Goal: Information Seeking & Learning: Check status

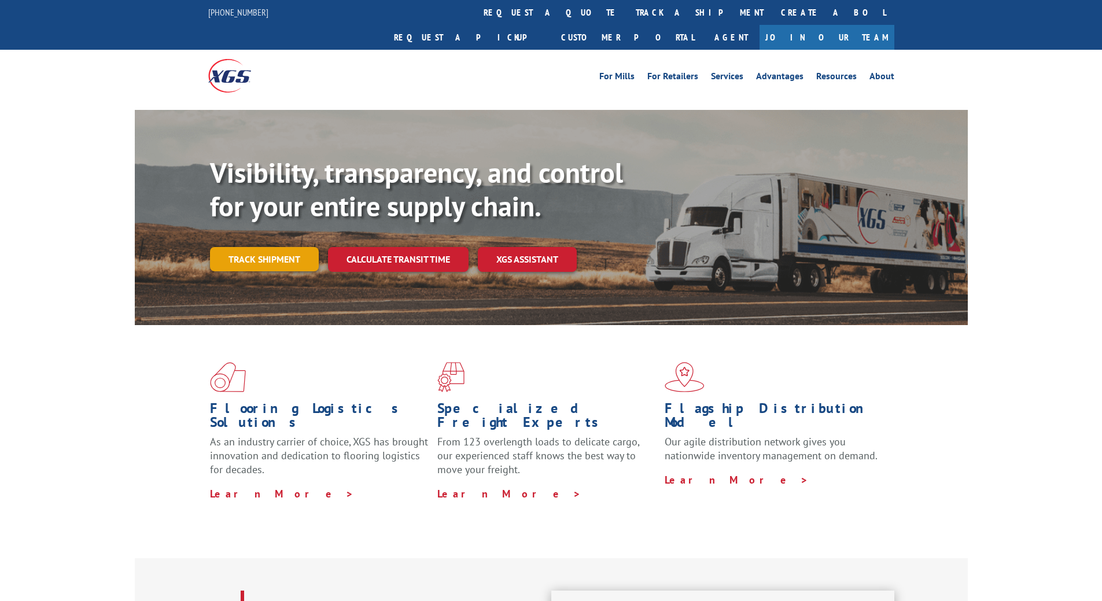
click at [253, 247] on link "Track shipment" at bounding box center [264, 259] width 109 height 24
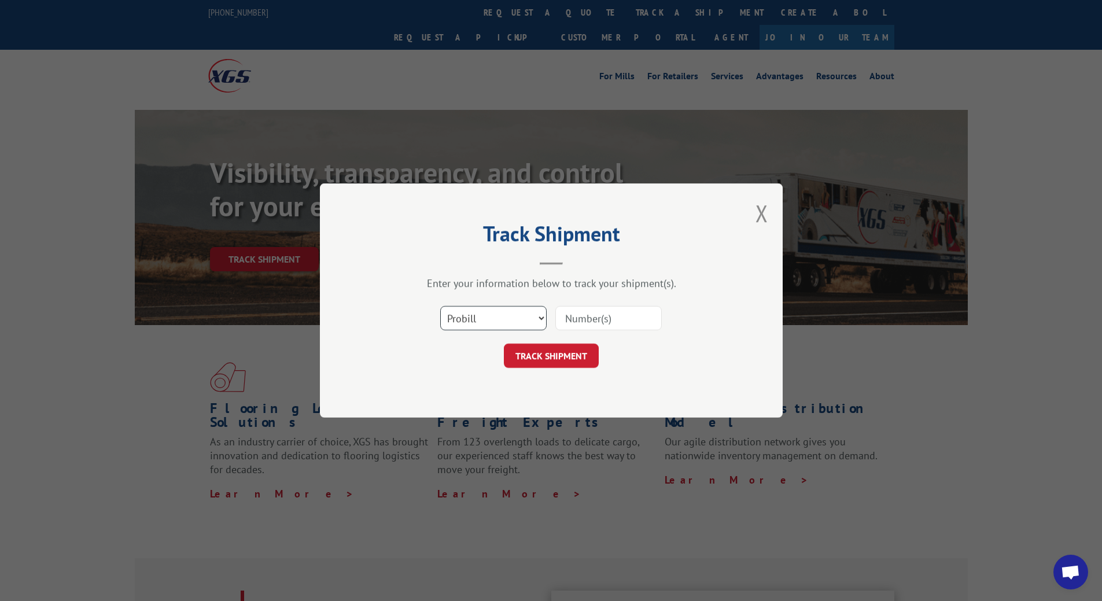
click at [508, 314] on select "Select category... Probill BOL PO" at bounding box center [493, 318] width 106 height 24
click at [640, 315] on input at bounding box center [608, 318] width 106 height 24
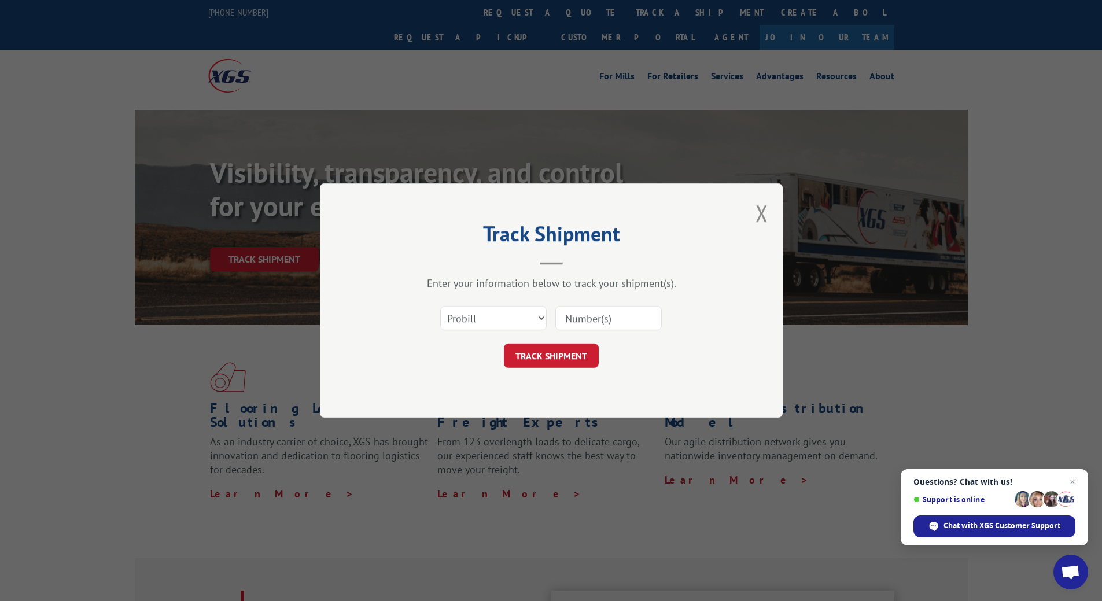
paste input "6782400"
type input "6782400"
click at [497, 319] on select "Select category... Probill BOL PO" at bounding box center [493, 318] width 106 height 24
click at [440, 306] on select "Select category... Probill BOL PO" at bounding box center [493, 318] width 106 height 24
click at [522, 325] on select "Select category... Probill BOL PO" at bounding box center [493, 318] width 106 height 24
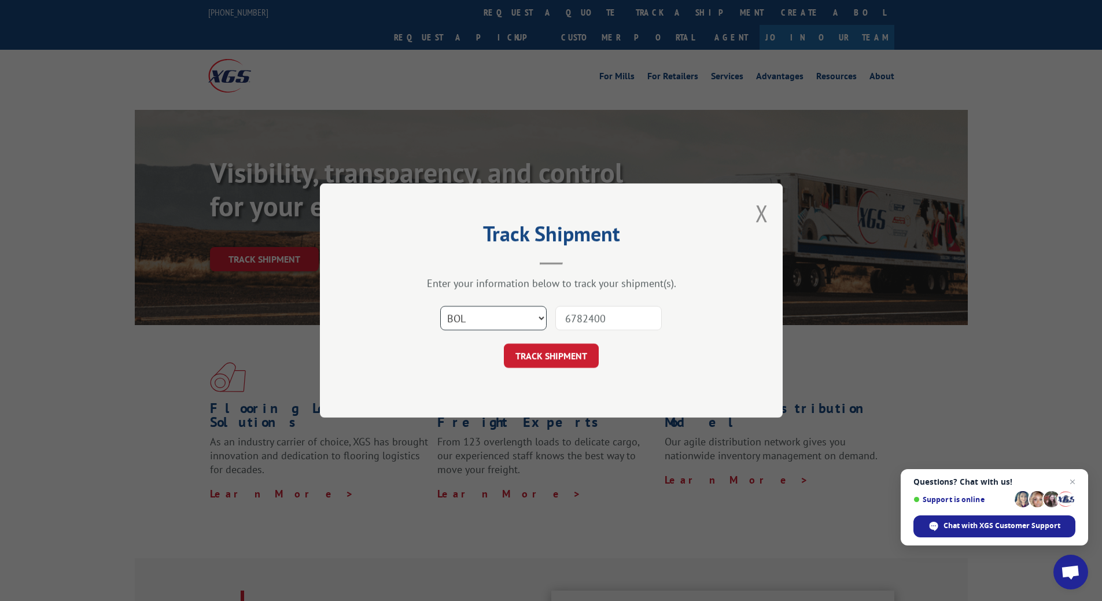
select select "probill"
click at [440, 306] on select "Select category... Probill BOL PO" at bounding box center [493, 318] width 106 height 24
click at [567, 362] on button "TRACK SHIPMENT" at bounding box center [551, 356] width 95 height 24
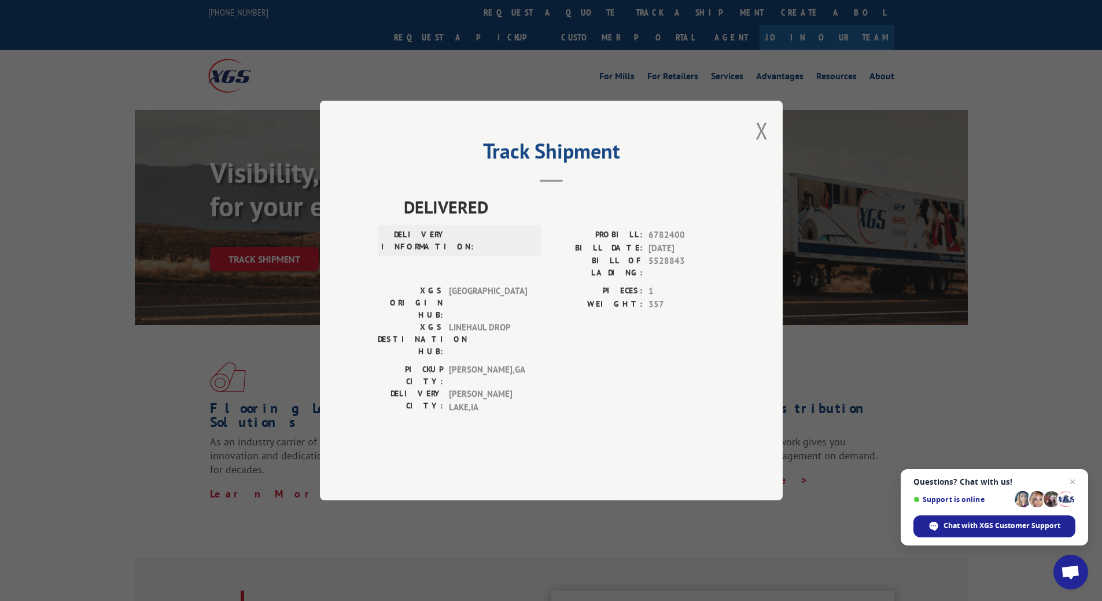
click at [759, 146] on button "Close modal" at bounding box center [761, 130] width 13 height 31
